Goal: Information Seeking & Learning: Learn about a topic

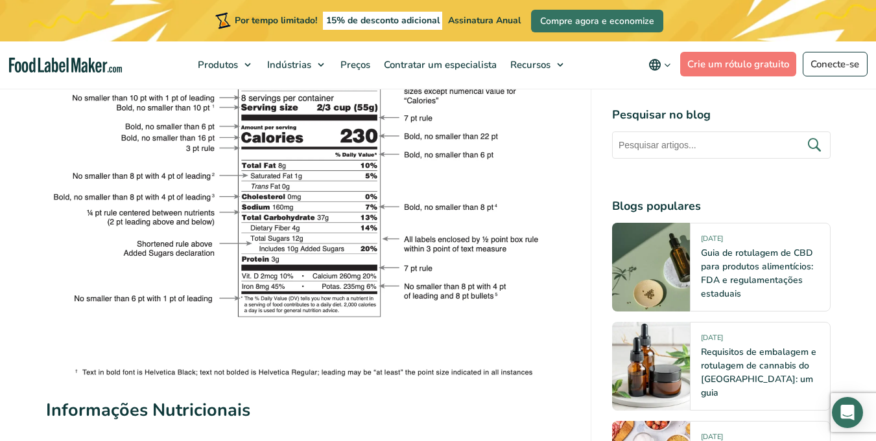
scroll to position [2593, 0]
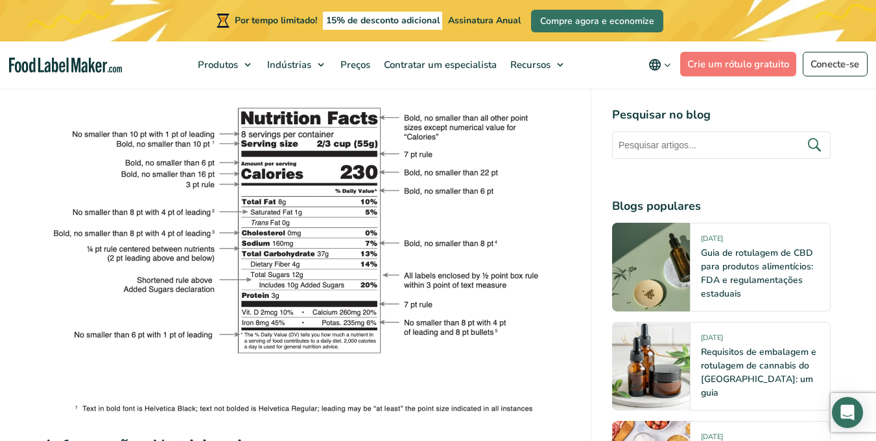
click at [193, 176] on img at bounding box center [308, 239] width 524 height 353
click at [188, 174] on img at bounding box center [308, 239] width 524 height 353
click at [190, 174] on img at bounding box center [308, 239] width 524 height 353
click at [193, 171] on img at bounding box center [308, 239] width 524 height 353
click at [263, 152] on img at bounding box center [308, 239] width 524 height 353
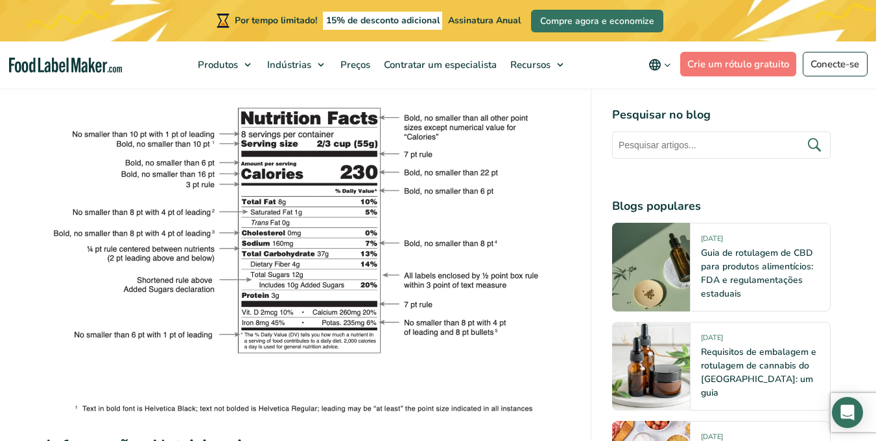
click at [264, 152] on img at bounding box center [308, 239] width 524 height 353
click at [265, 152] on img at bounding box center [308, 239] width 524 height 353
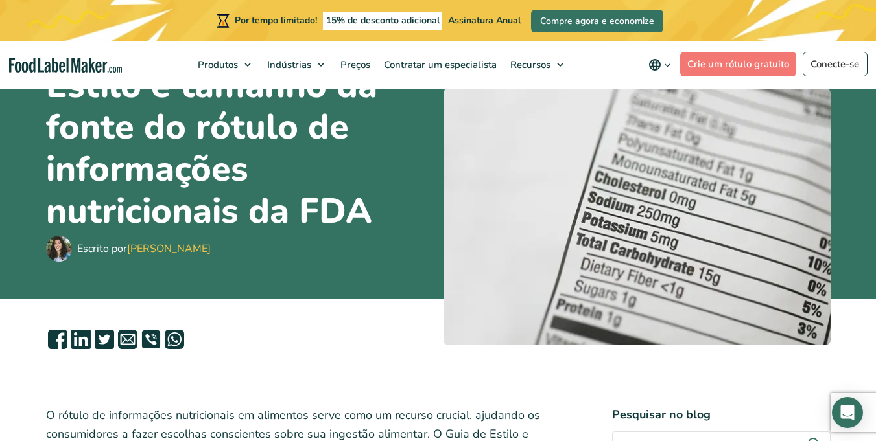
scroll to position [0, 0]
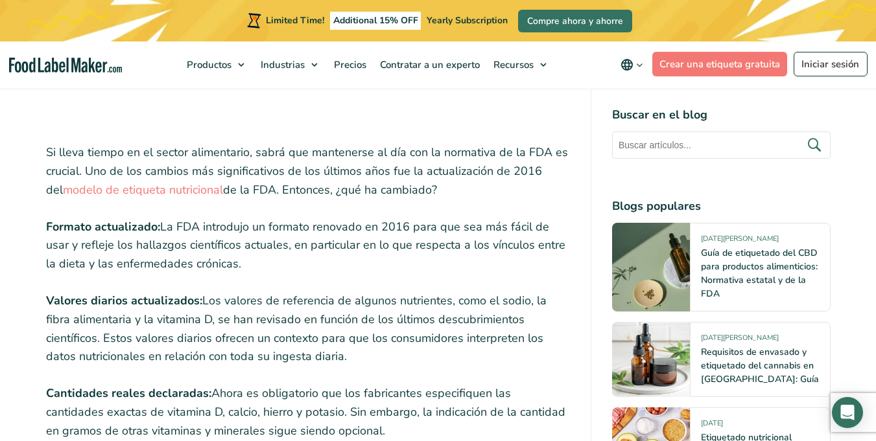
scroll to position [1426, 0]
